Goal: Find specific page/section: Find specific page/section

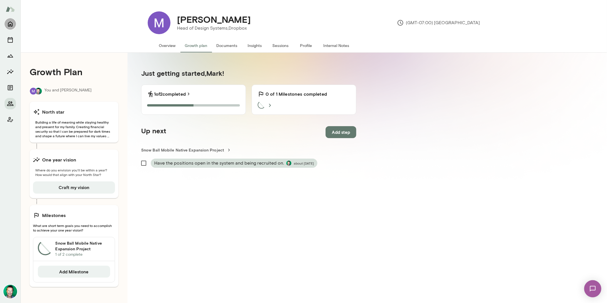
click at [13, 22] on icon "Home" at bounding box center [10, 23] width 7 height 7
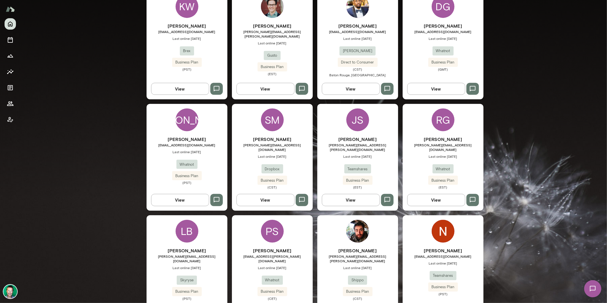
scroll to position [202, 0]
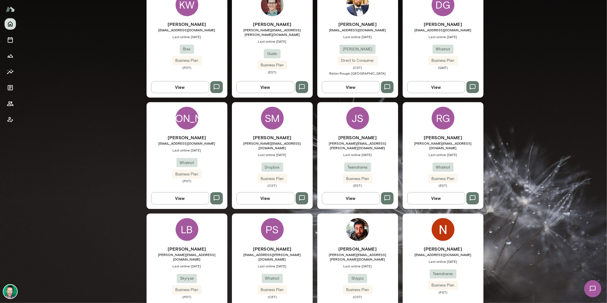
click at [352, 192] on button "View" at bounding box center [351, 198] width 58 height 12
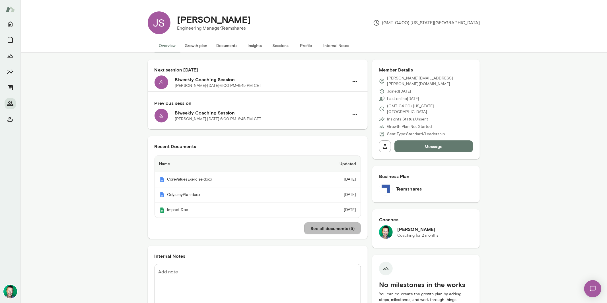
click at [317, 232] on button "See all documents ( 5 )" at bounding box center [332, 228] width 57 height 12
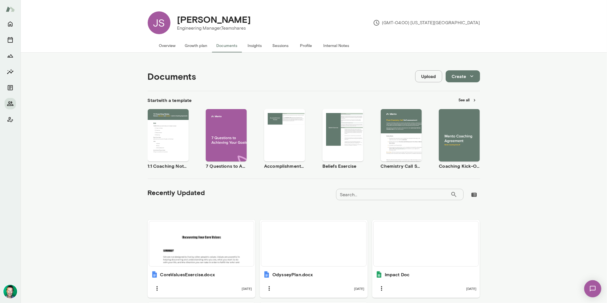
scroll to position [104, 0]
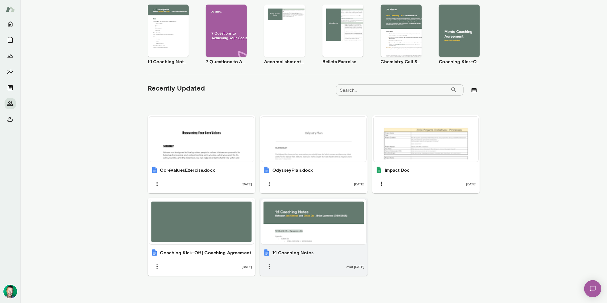
click at [294, 237] on div at bounding box center [314, 222] width 100 height 40
